Goal: Information Seeking & Learning: Learn about a topic

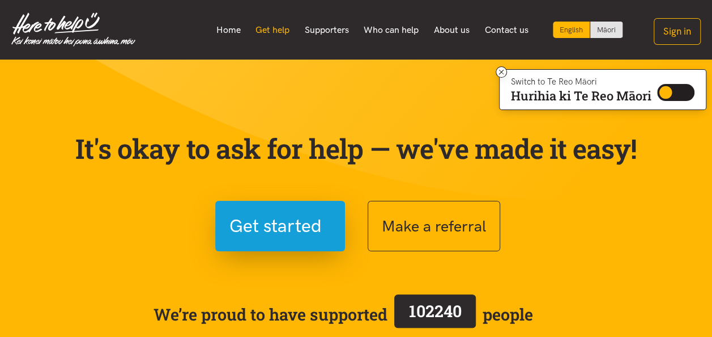
click at [277, 33] on link "Get help" at bounding box center [272, 30] width 49 height 24
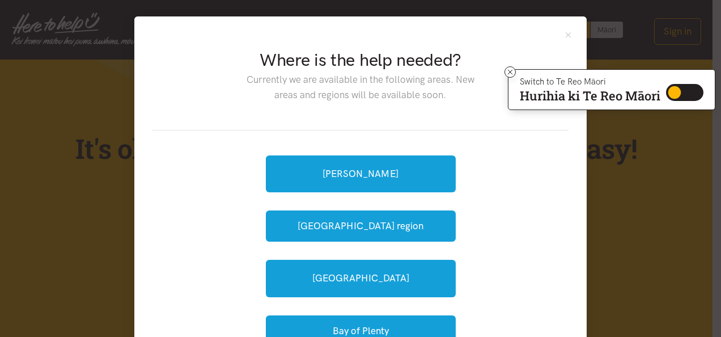
scroll to position [75, 0]
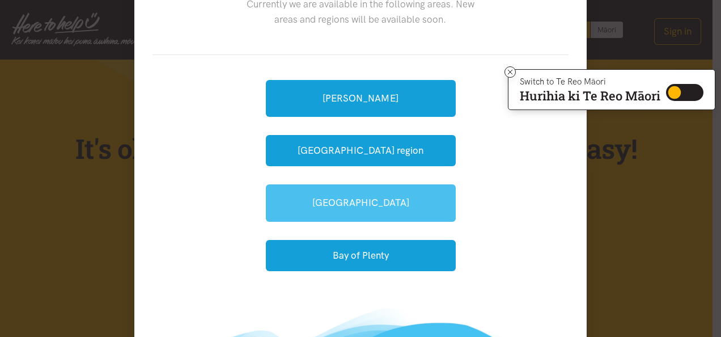
click at [392, 196] on link "[GEOGRAPHIC_DATA]" at bounding box center [361, 202] width 190 height 37
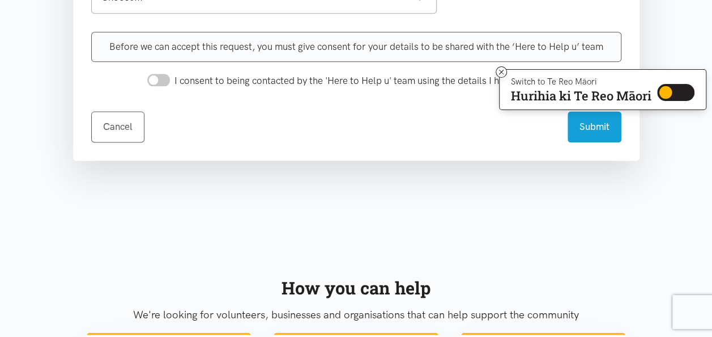
scroll to position [429, 0]
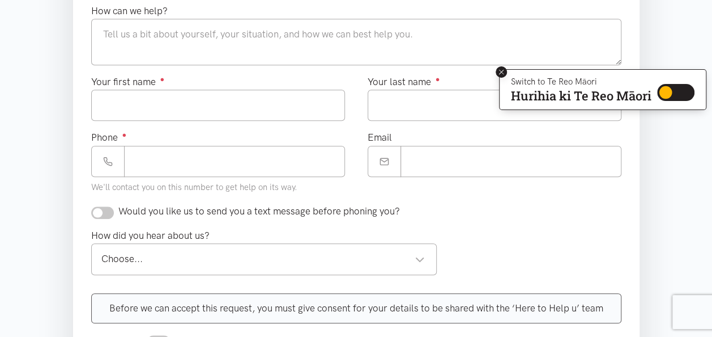
click at [498, 76] on icon at bounding box center [502, 72] width 9 height 9
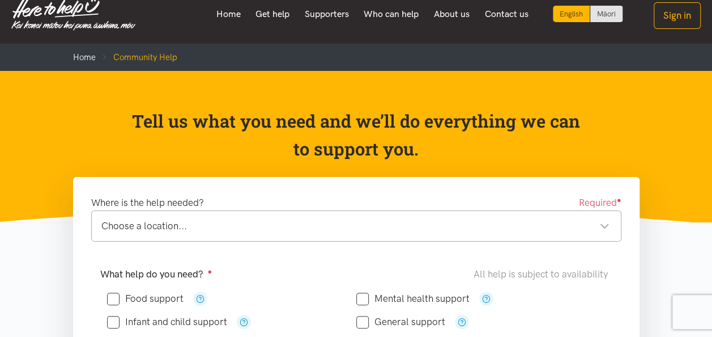
scroll to position [0, 0]
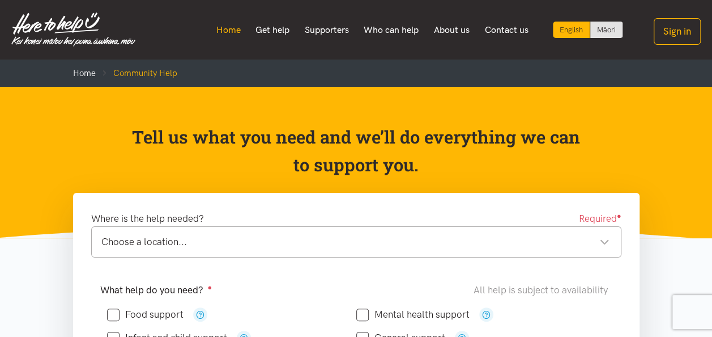
click at [227, 33] on link "Home" at bounding box center [229, 30] width 40 height 24
